Goal: Information Seeking & Learning: Find specific page/section

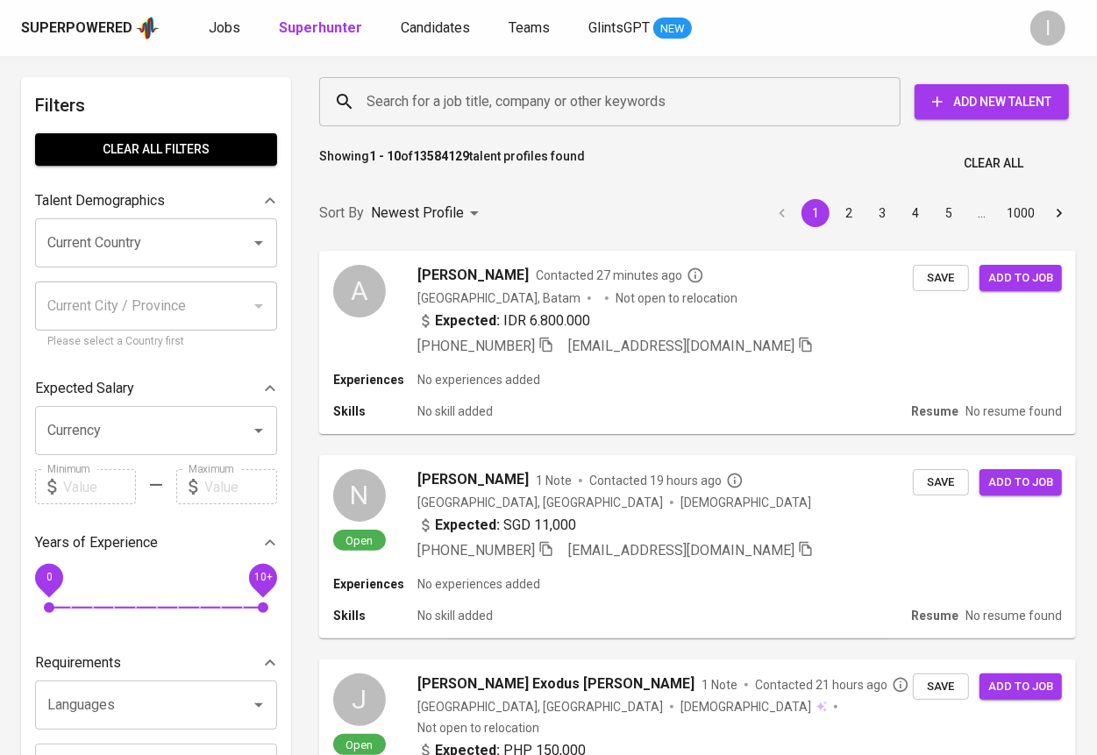
click at [527, 103] on input "Search for a job title, company or other keywords" at bounding box center [614, 101] width 504 height 33
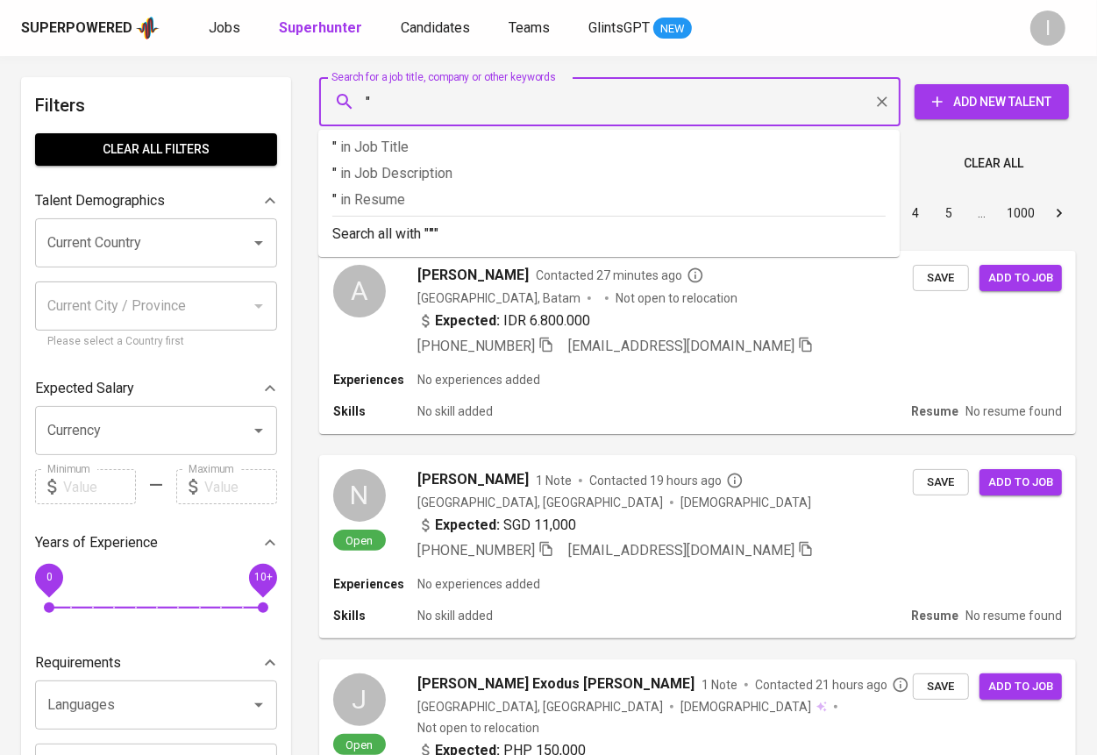
paste input "Selancar Panen Raya"
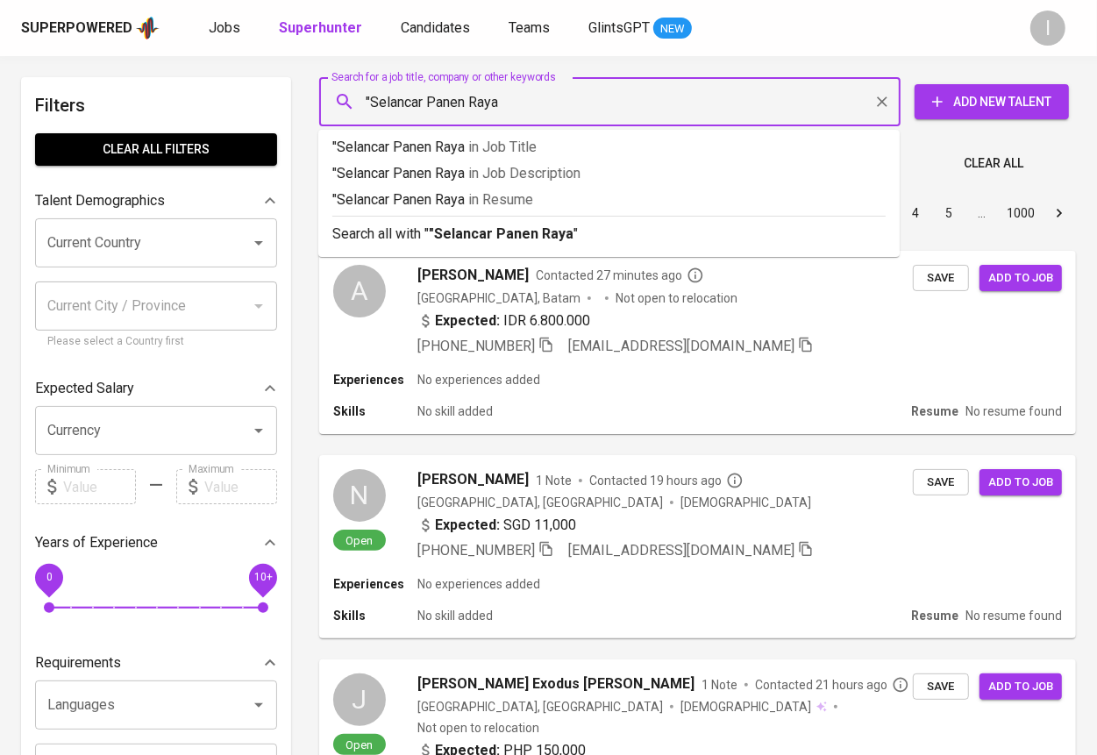
type input ""Selancar Panen Raya""
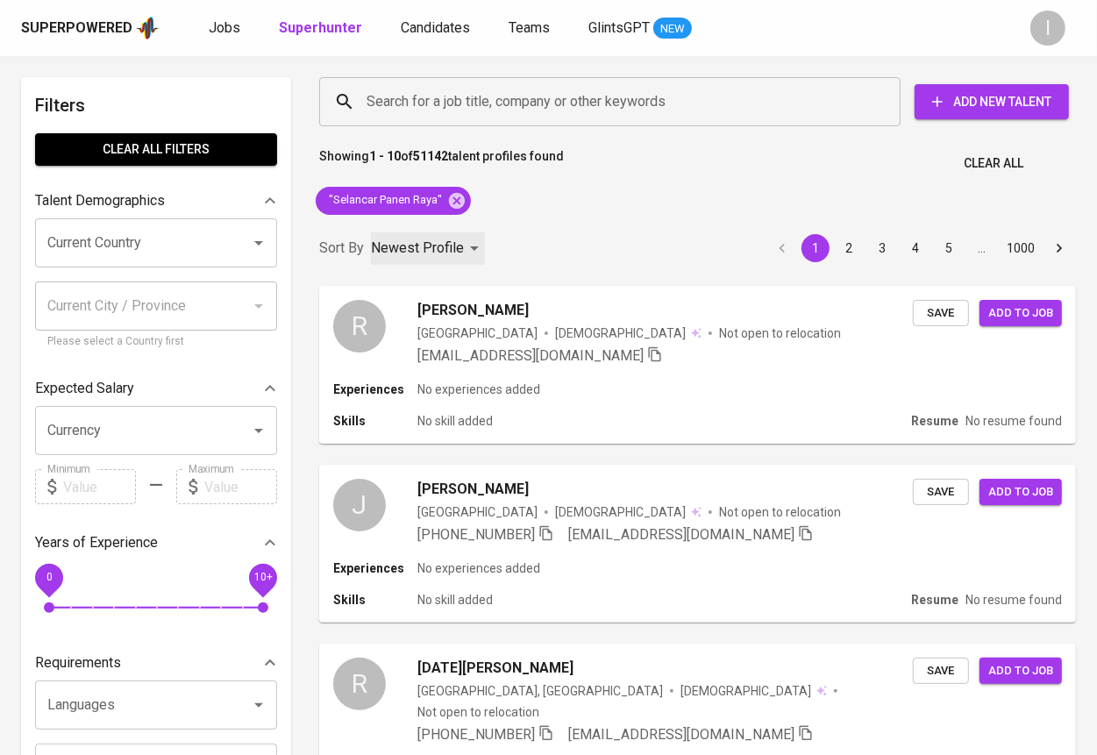
click at [410, 245] on p "Newest Profile" at bounding box center [417, 248] width 93 height 21
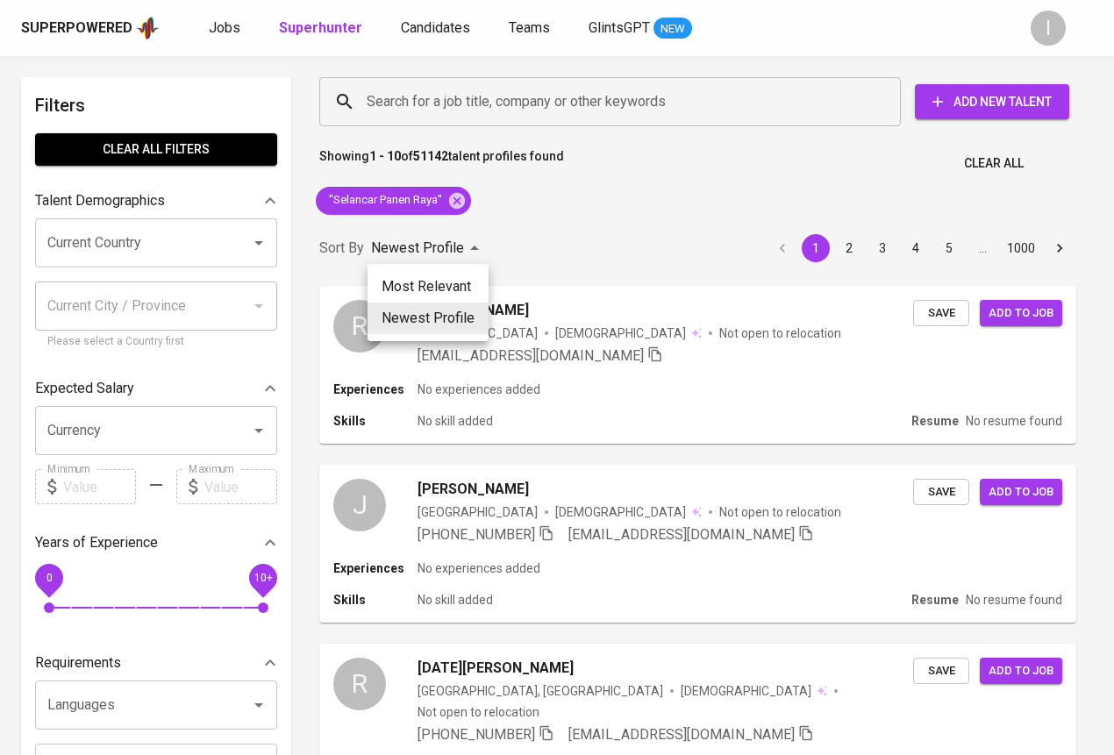
click at [421, 280] on li "Most Relevant" at bounding box center [428, 287] width 121 height 32
type input "MOST_RELEVANT"
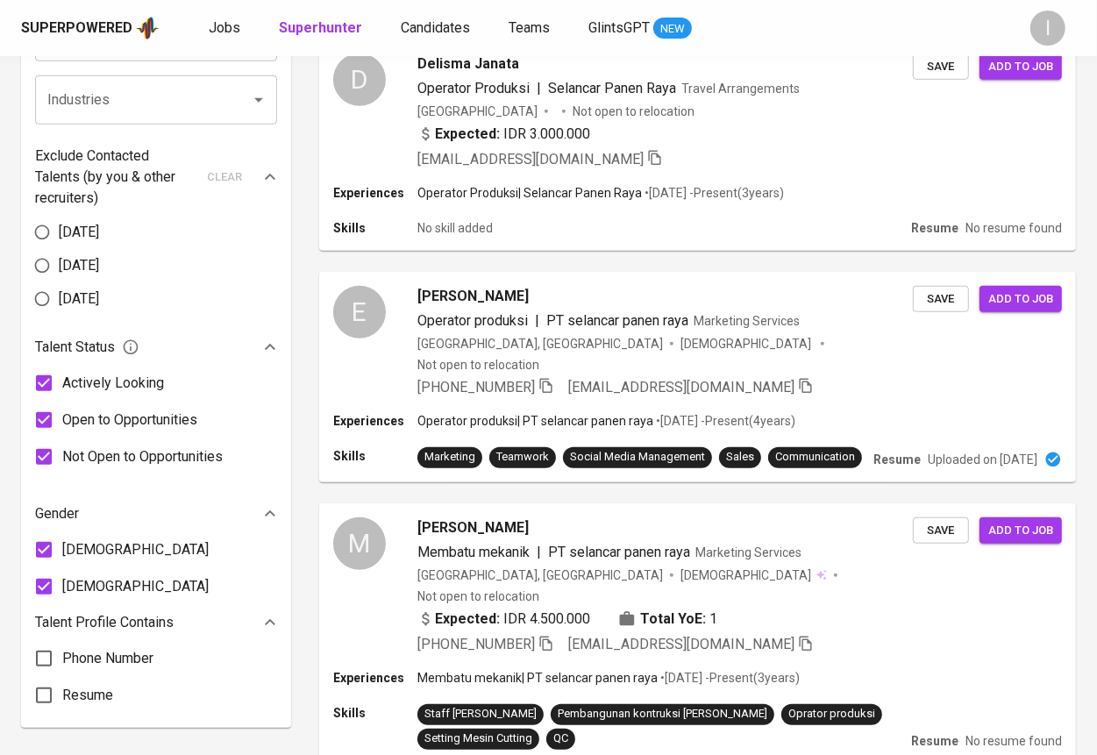
scroll to position [1314, 0]
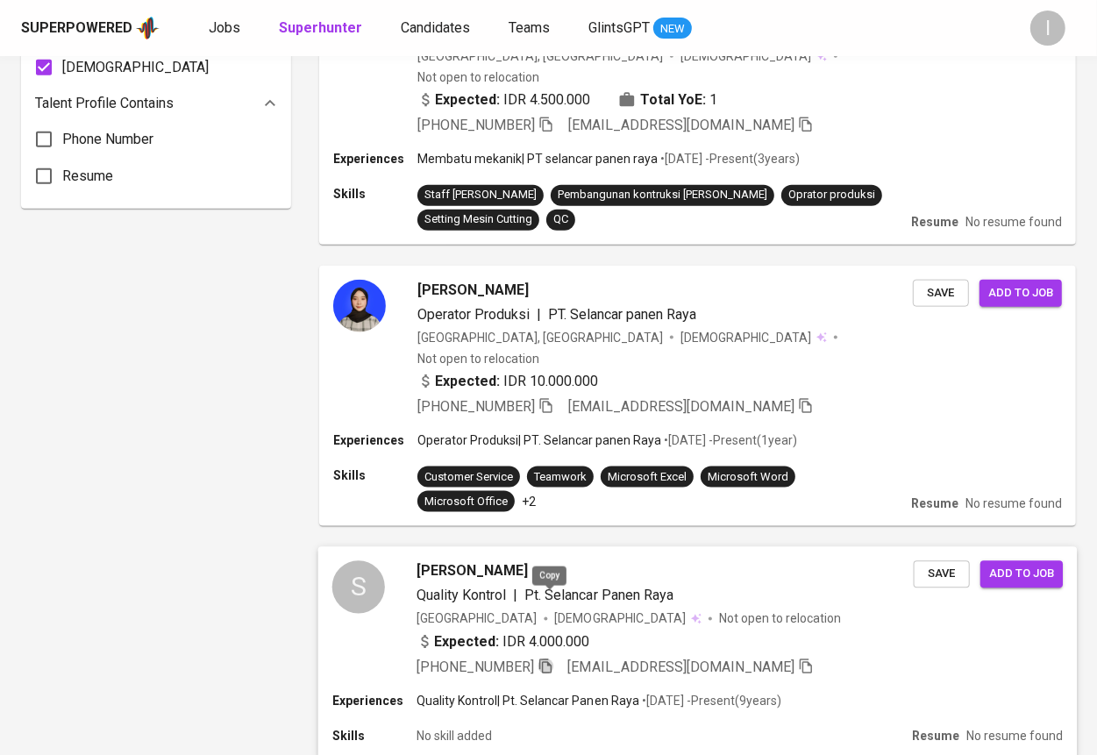
click at [549, 659] on icon "button" at bounding box center [546, 667] width 16 height 16
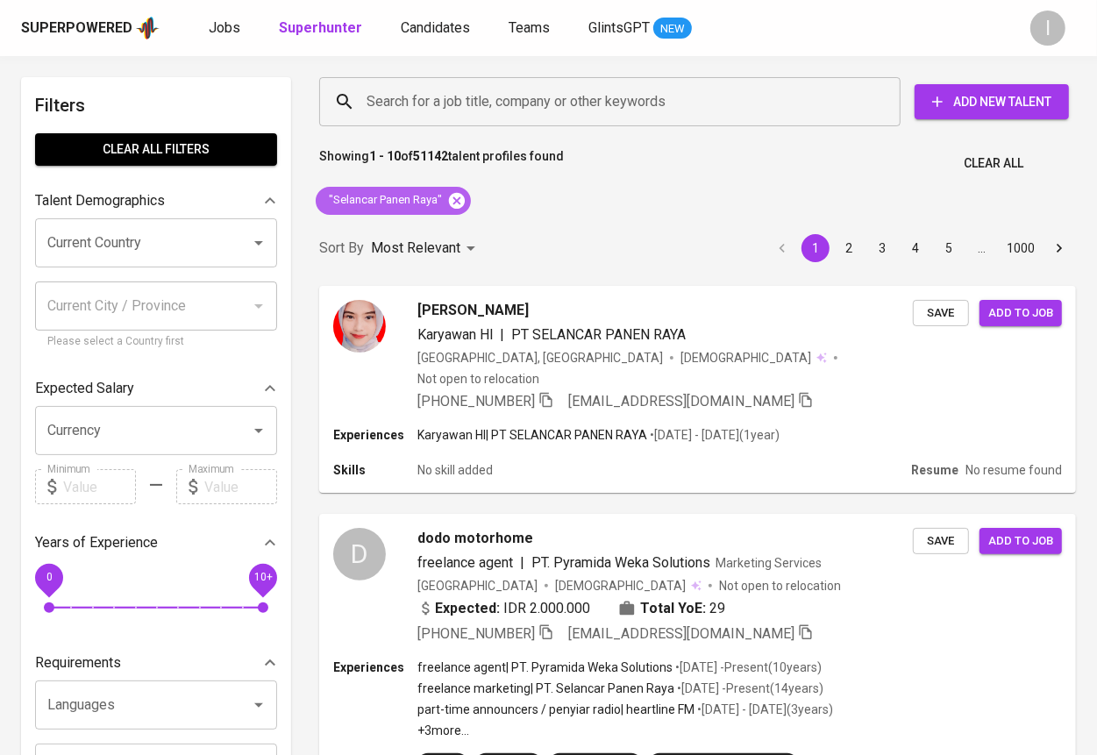
click at [463, 200] on icon at bounding box center [457, 200] width 16 height 16
click at [511, 108] on input "Search for a job title, company or other keywords" at bounding box center [614, 101] width 504 height 33
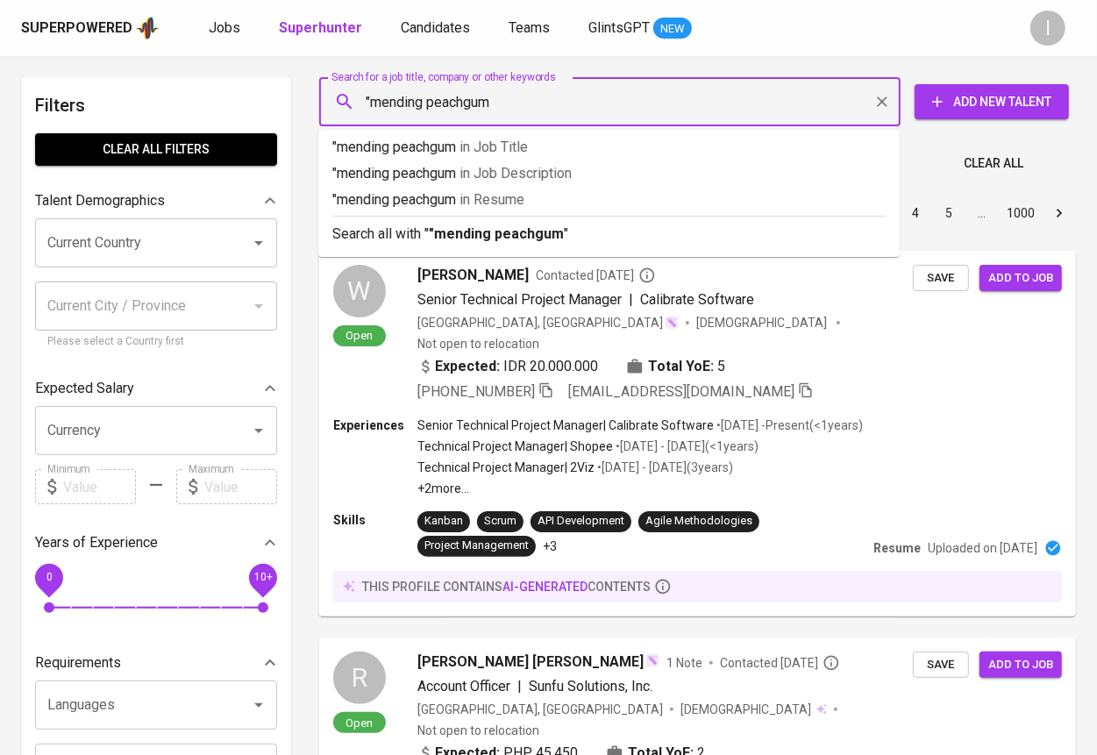
type input ""mending peachgum""
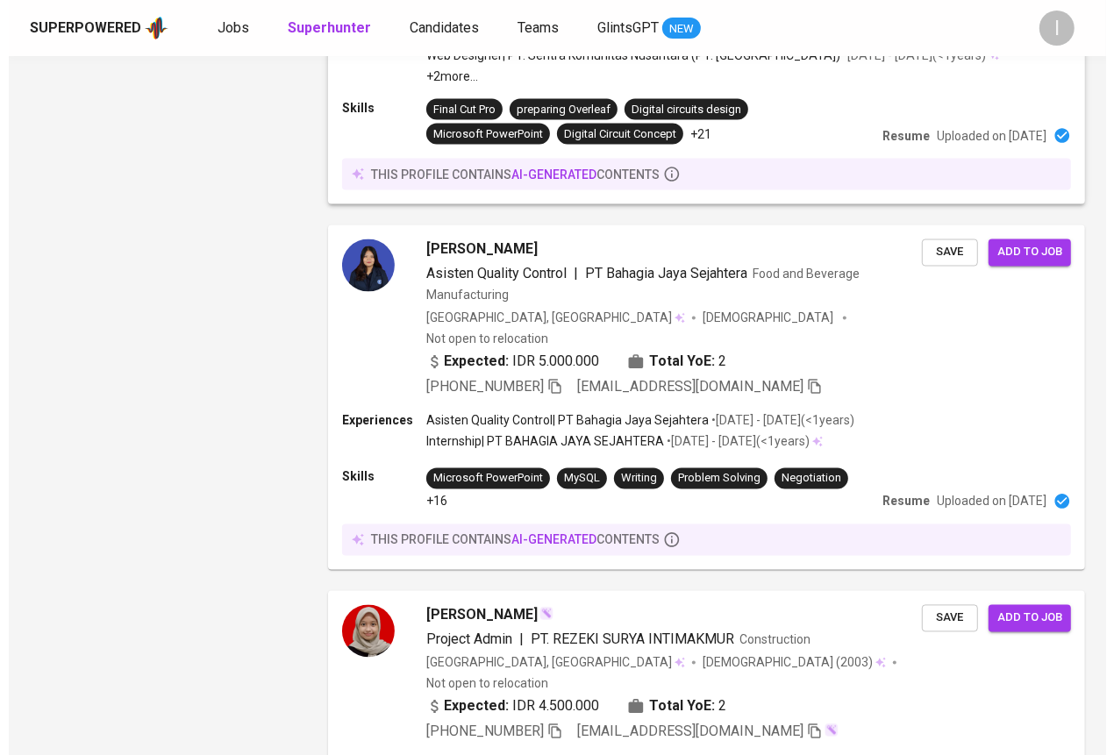
scroll to position [2273, 0]
